Goal: Navigation & Orientation: Find specific page/section

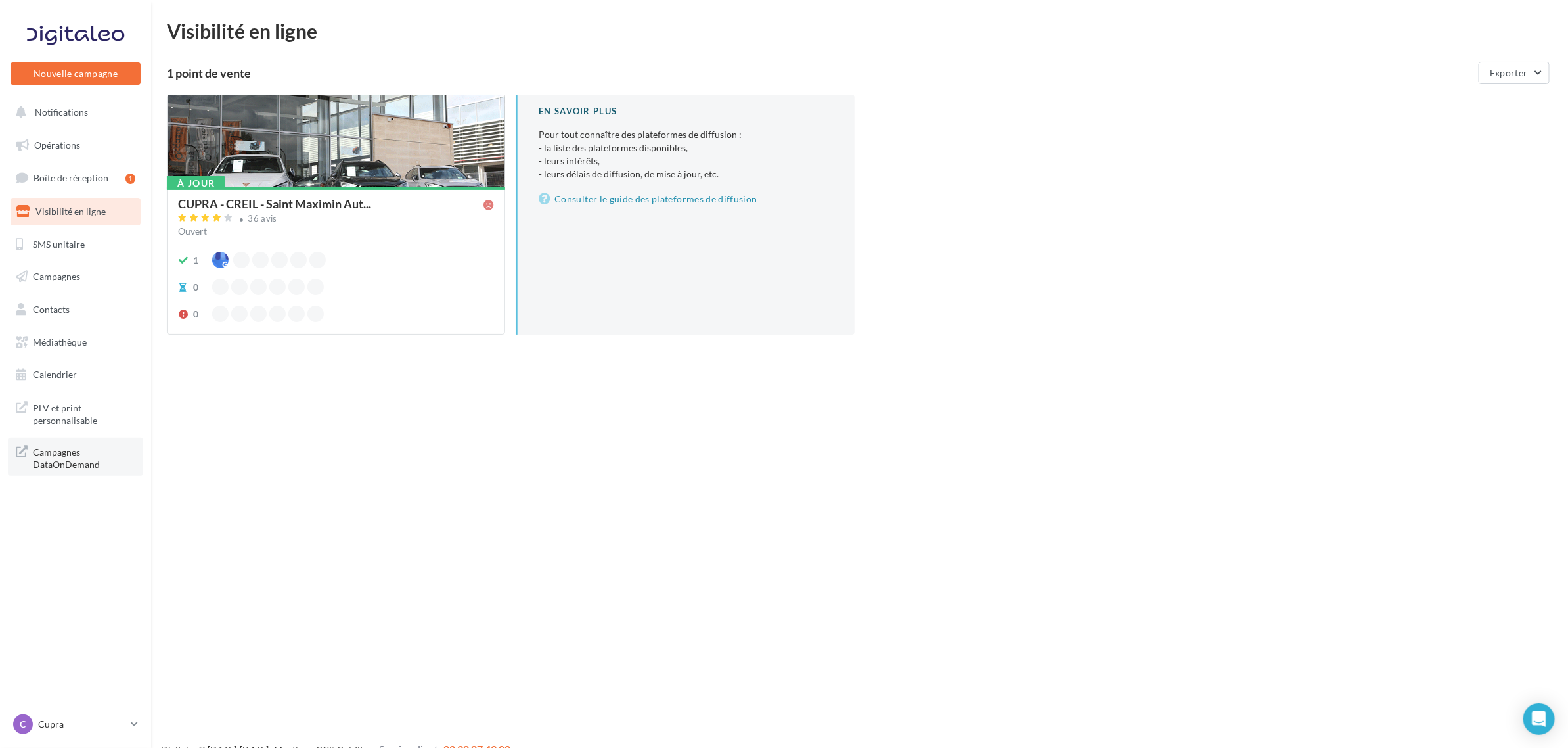
click at [89, 452] on span "Campagnes DataOnDemand" at bounding box center [83, 457] width 102 height 28
click at [80, 175] on span "Boîte de réception" at bounding box center [70, 177] width 75 height 11
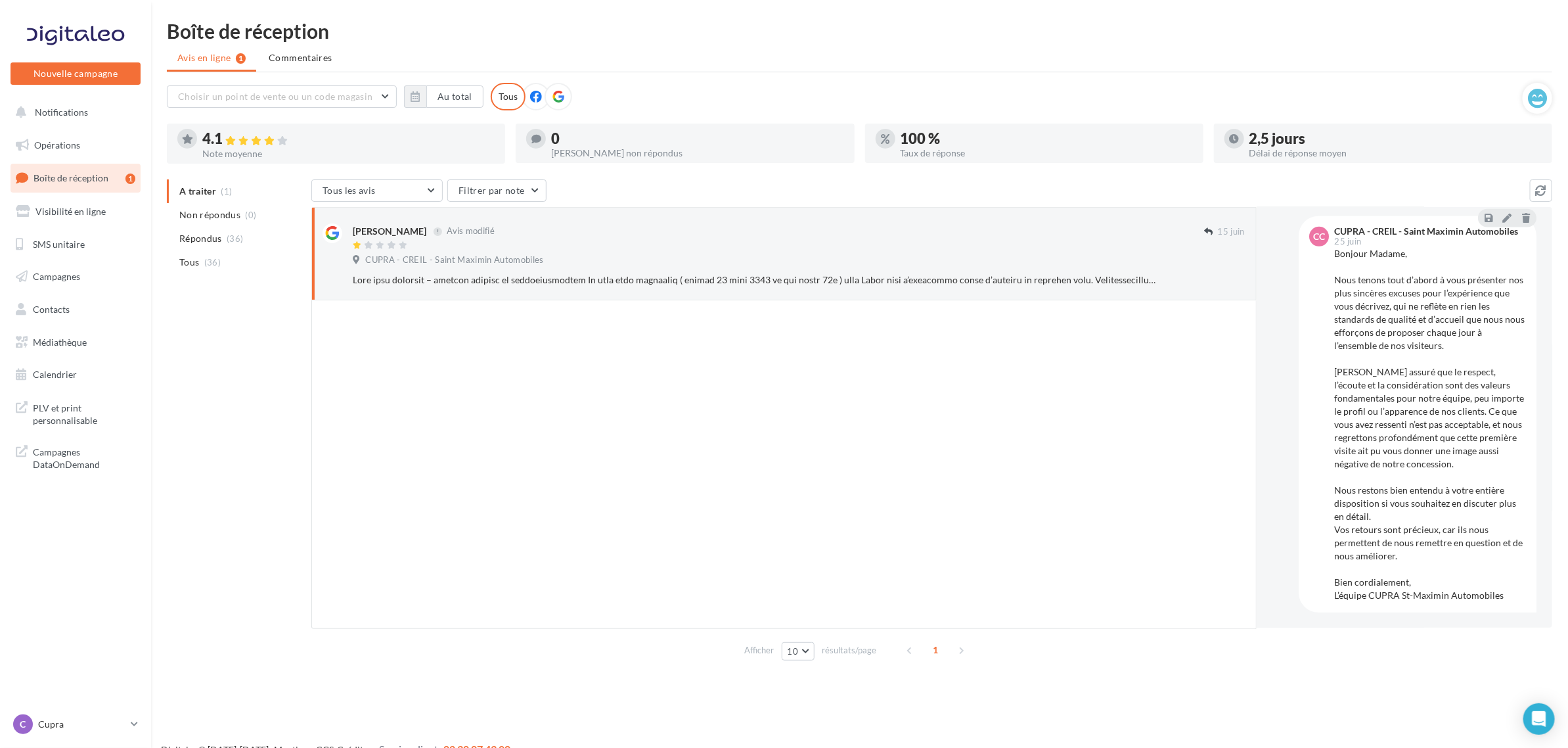
scroll to position [541, 0]
click at [86, 137] on link "Opérations" at bounding box center [76, 145] width 136 height 27
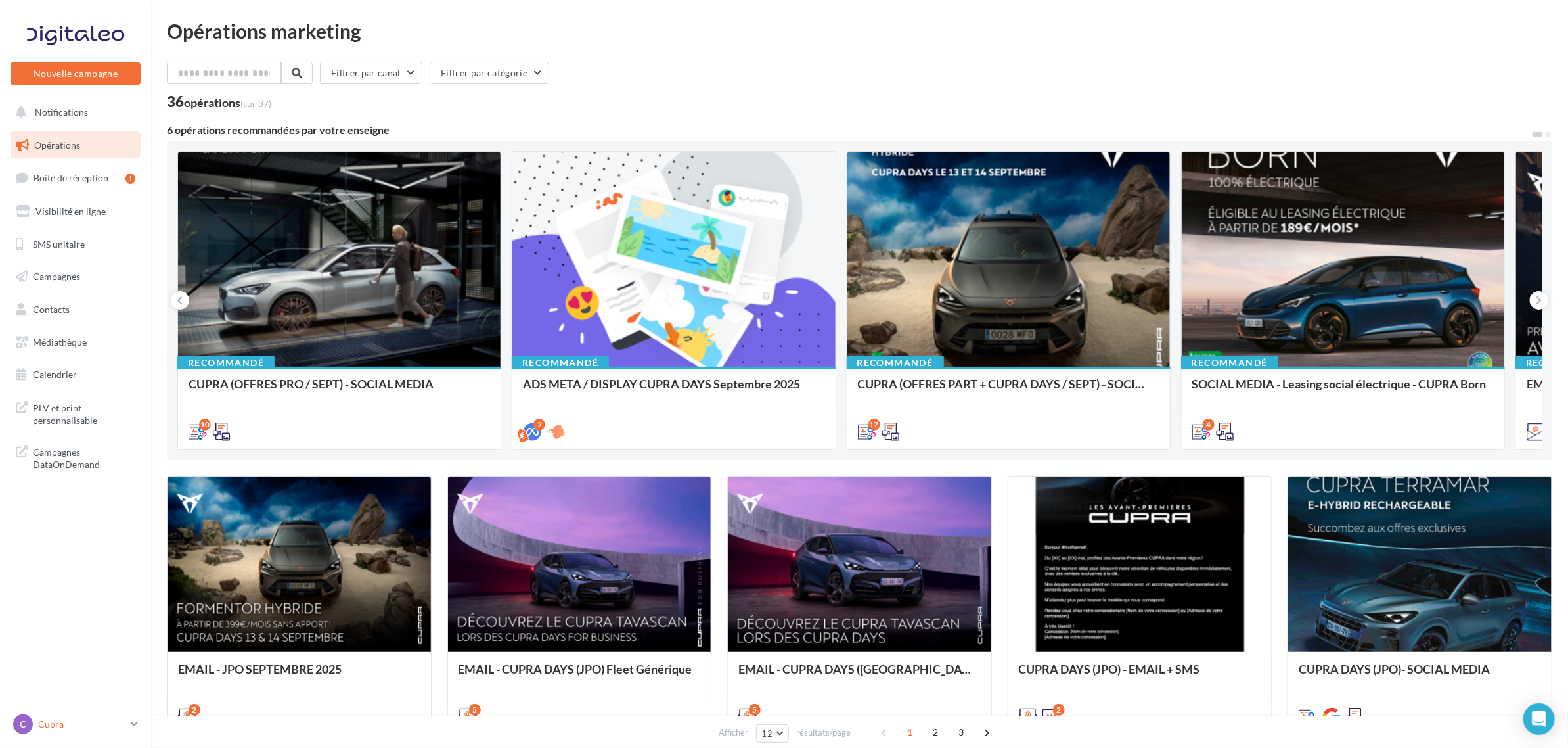
click at [76, 717] on div "C Cupra cupra_creil" at bounding box center [69, 724] width 112 height 20
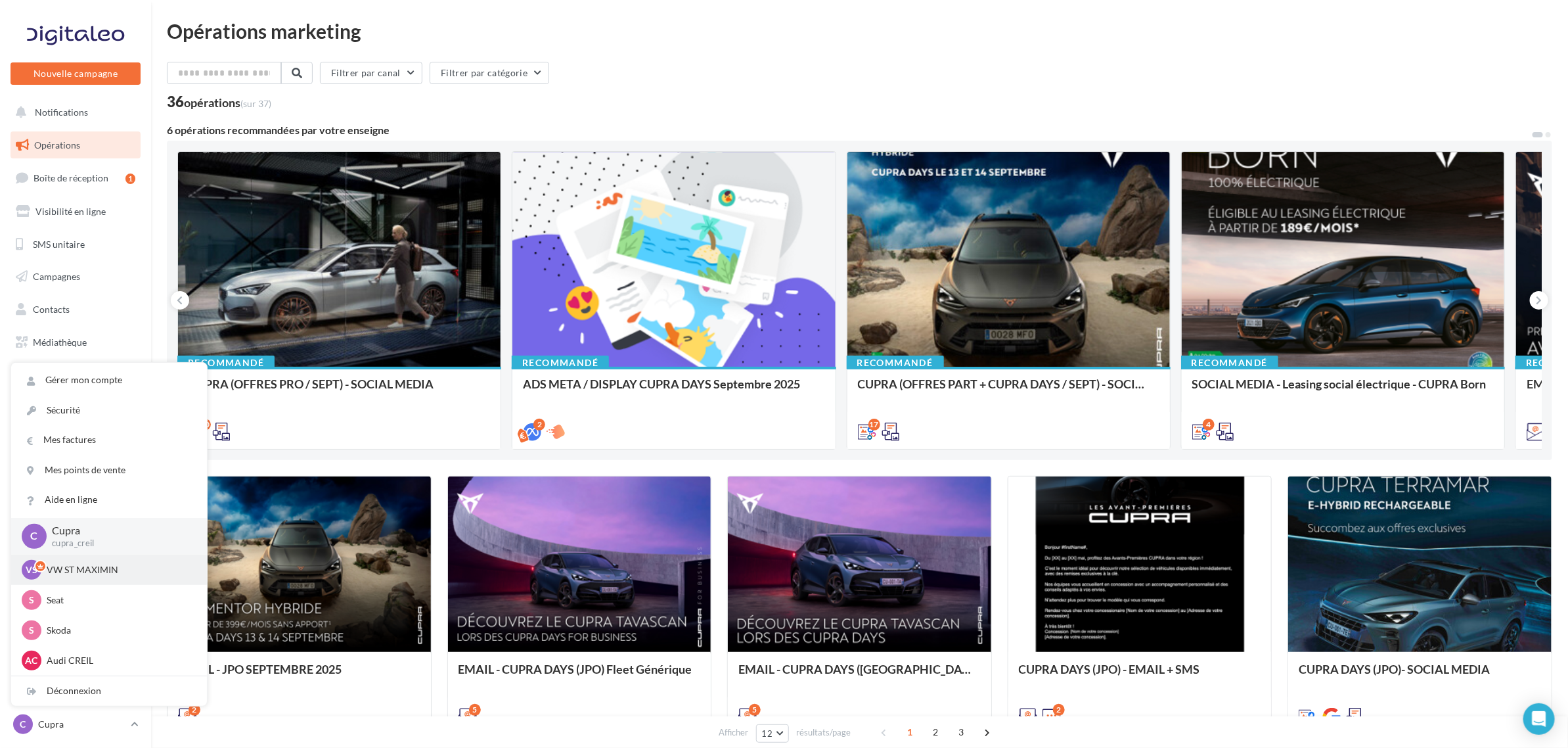
click at [109, 556] on div "VS VW ST MAXIMIN vw-stm-mam" at bounding box center [109, 569] width 196 height 30
click at [106, 567] on p "VW ST MAXIMIN" at bounding box center [119, 569] width 144 height 13
